Goal: Find specific page/section: Find specific page/section

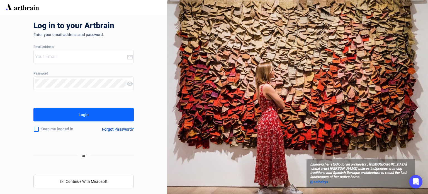
type input "[EMAIL_ADDRESS][DOMAIN_NAME]"
click at [102, 114] on button "Login" at bounding box center [83, 114] width 100 height 13
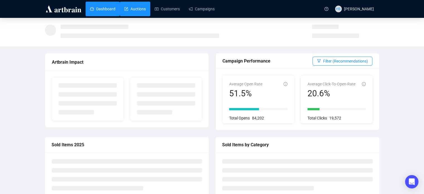
click at [138, 9] on link "Auctions" at bounding box center [134, 9] width 21 height 14
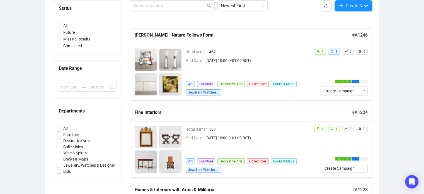
scroll to position [60, 0]
